Goal: Information Seeking & Learning: Learn about a topic

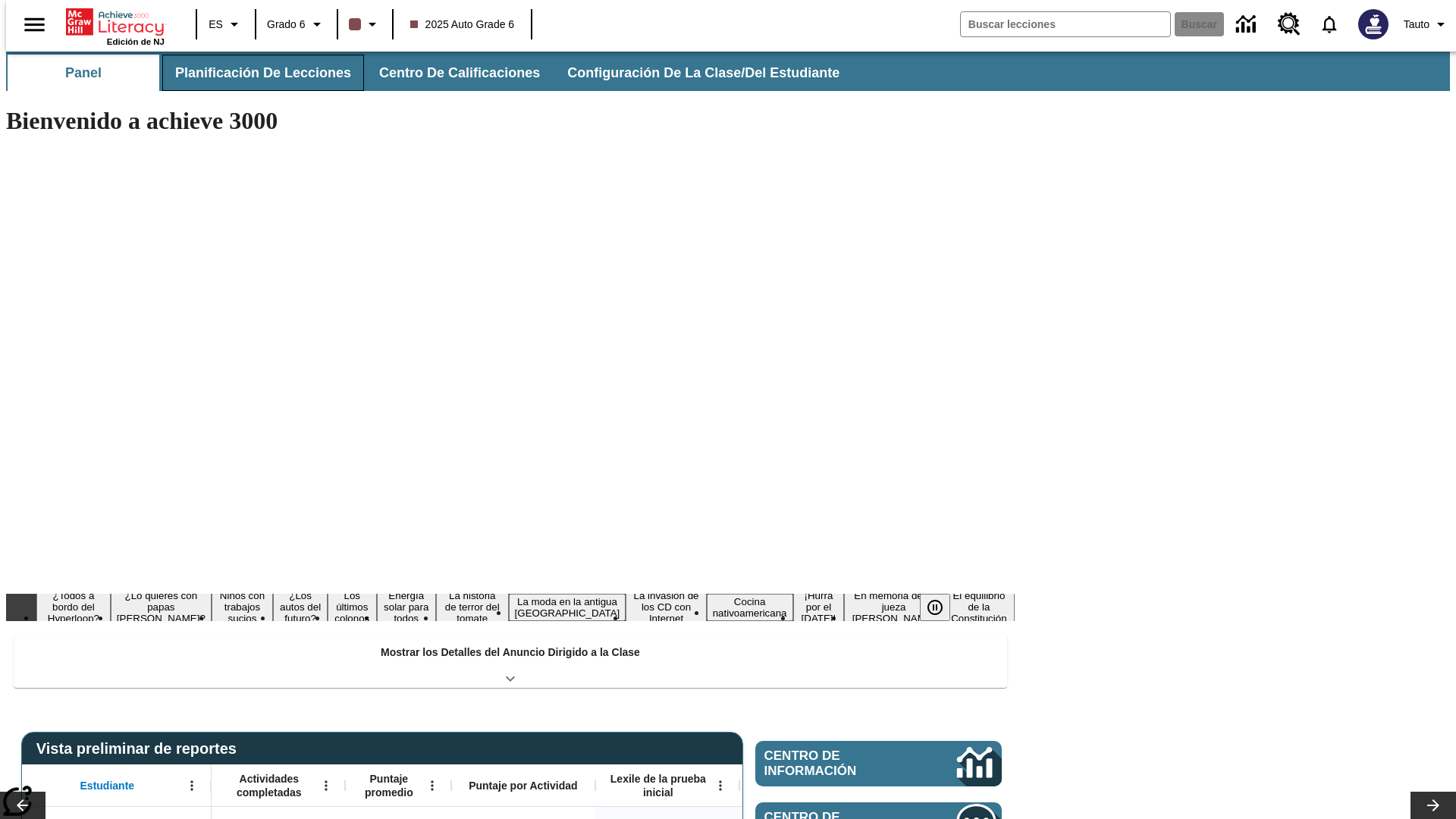
click at [254, 72] on span "Planificación de lecciones" at bounding box center [263, 72] width 176 height 17
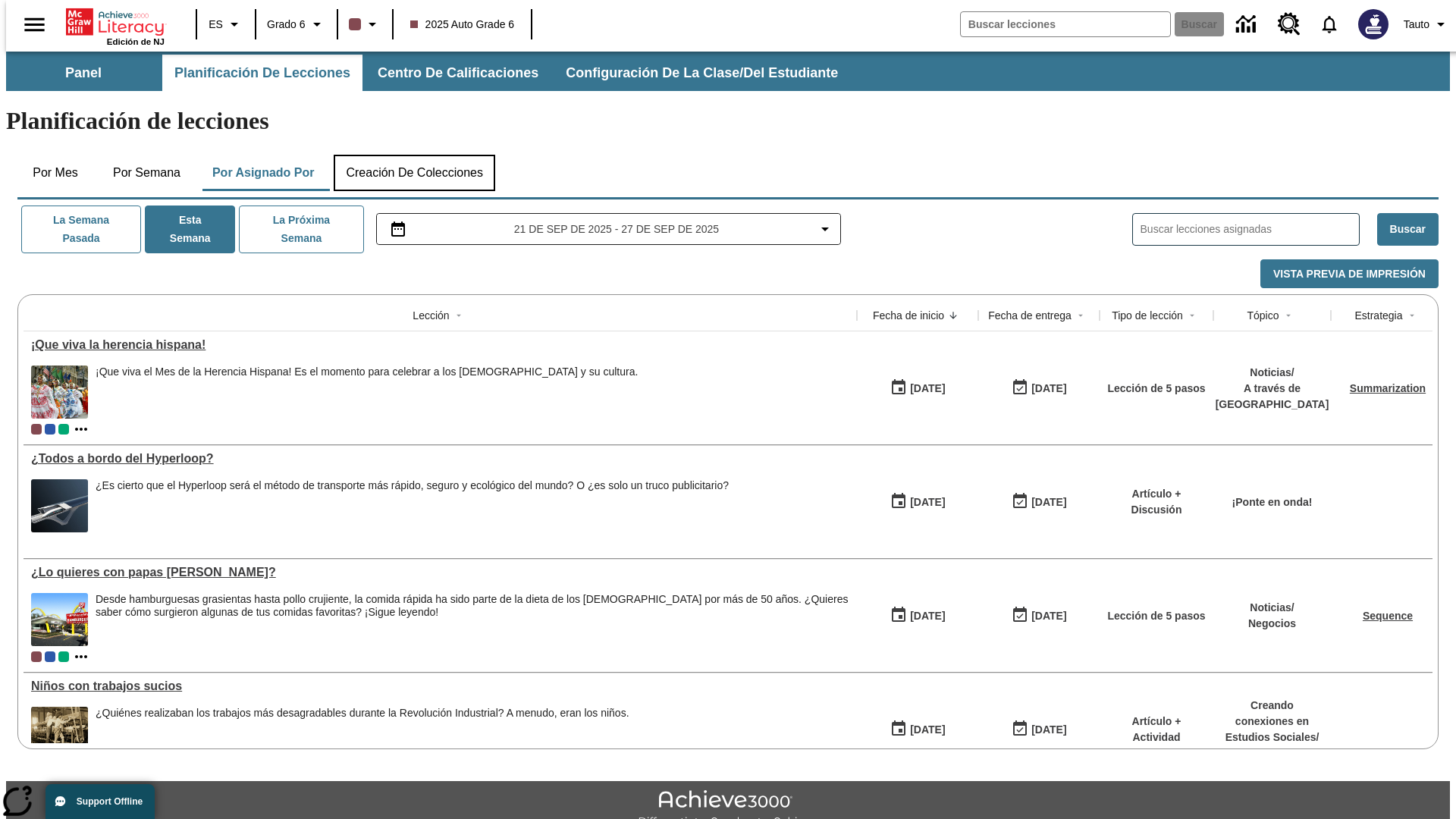
click at [414, 155] on button "Creación de colecciones" at bounding box center [414, 172] width 162 height 37
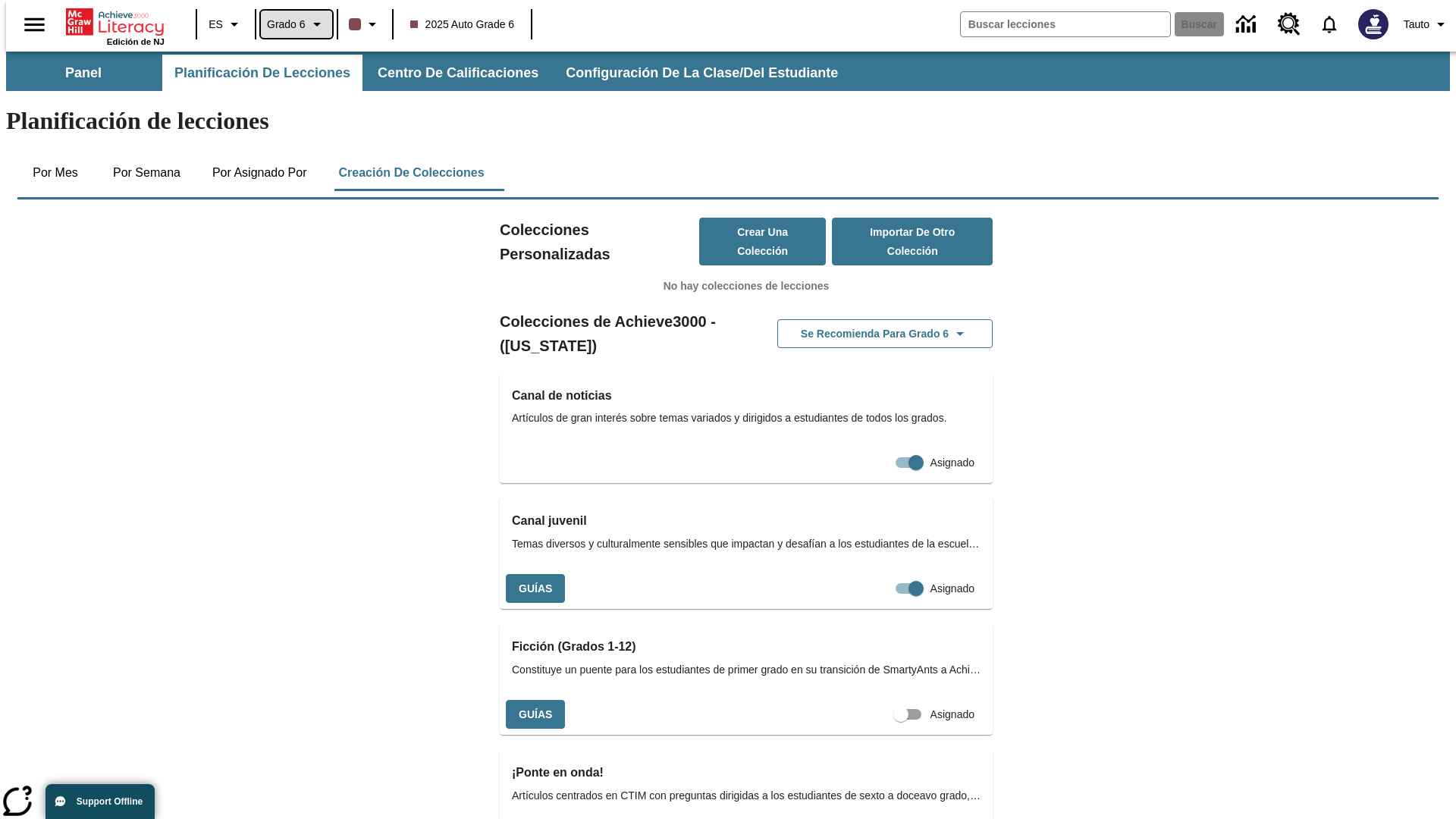
click at [291, 24] on span "Grado 6" at bounding box center [286, 25] width 39 height 16
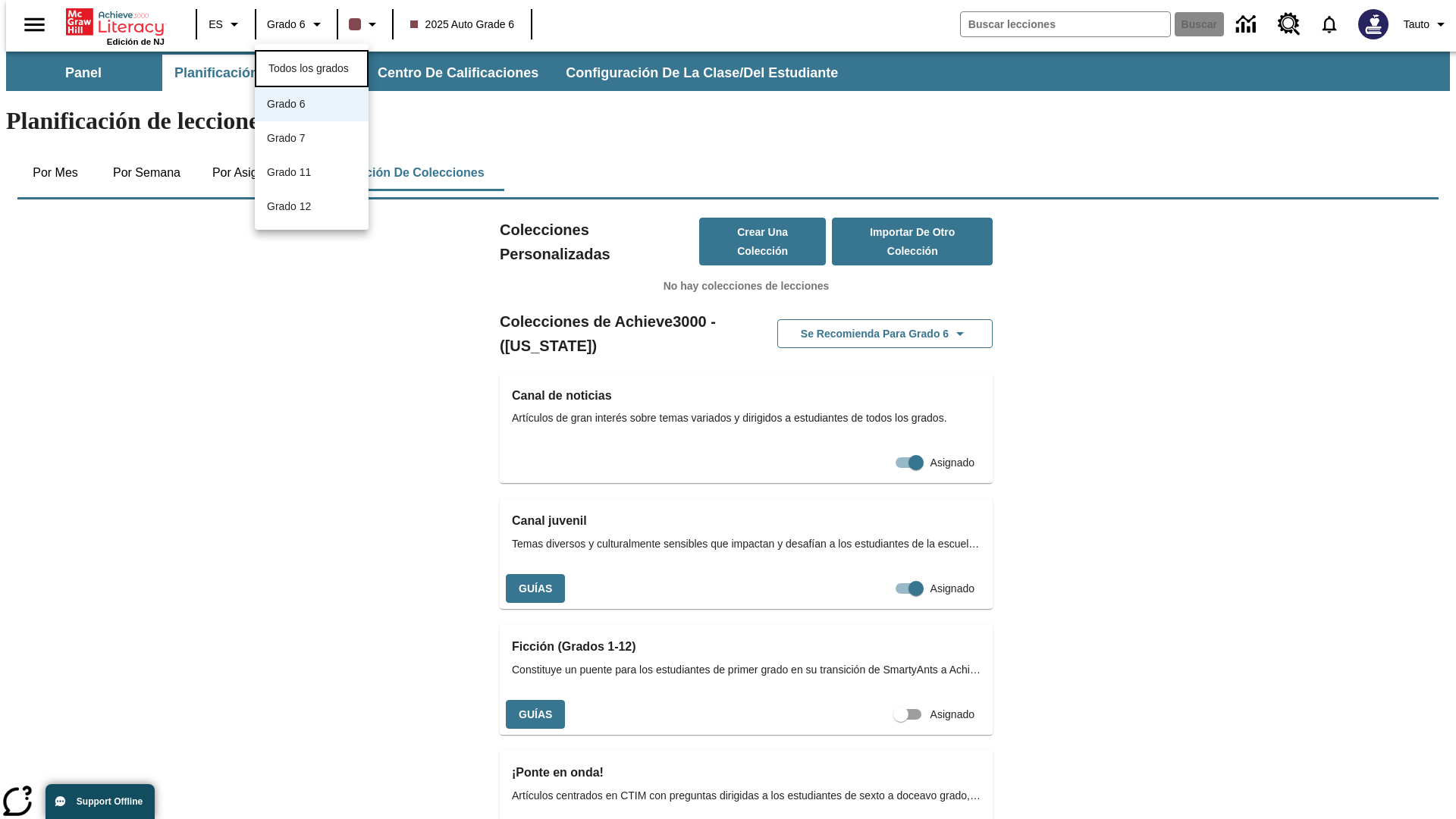
click at [312, 67] on span "Todos los grados" at bounding box center [308, 68] width 81 height 12
